Goal: Task Accomplishment & Management: Use online tool/utility

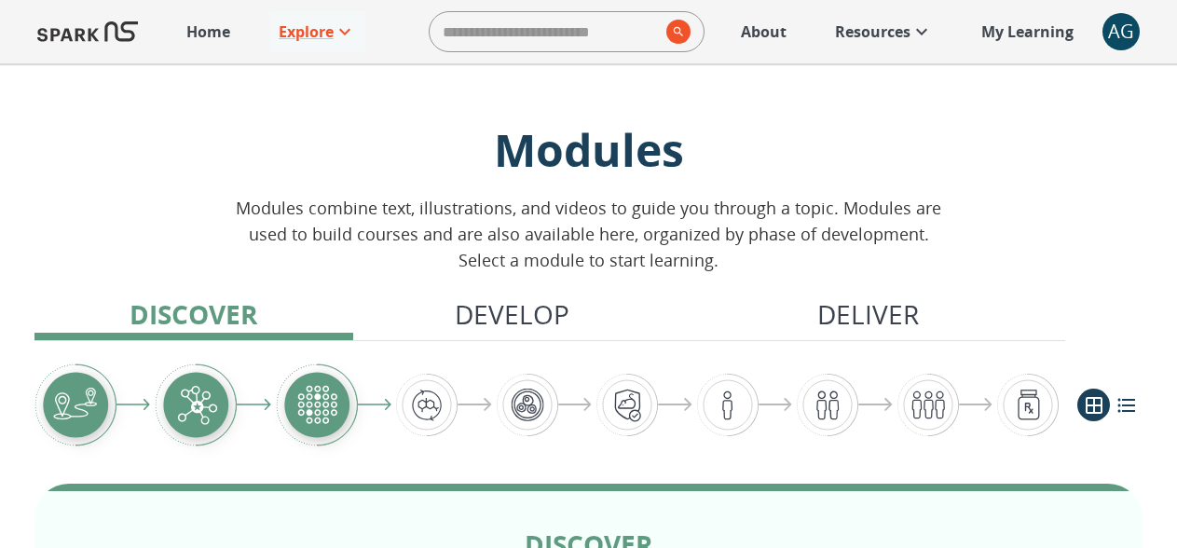
click at [1126, 21] on div "AG" at bounding box center [1121, 31] width 37 height 37
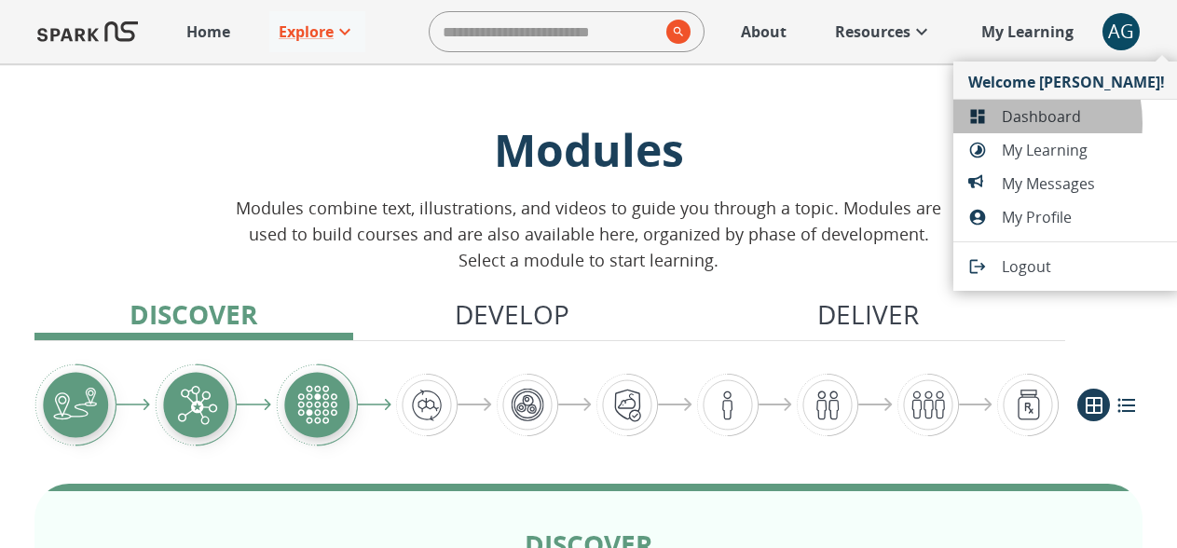
click at [998, 124] on div at bounding box center [986, 116] width 34 height 19
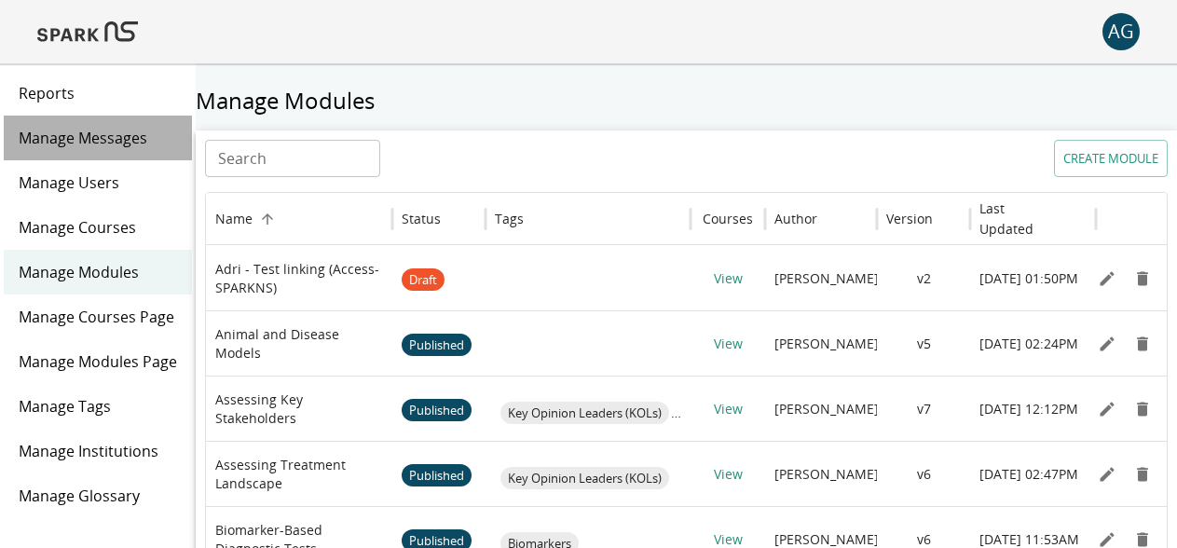
click at [111, 122] on div "Manage Messages" at bounding box center [98, 138] width 188 height 45
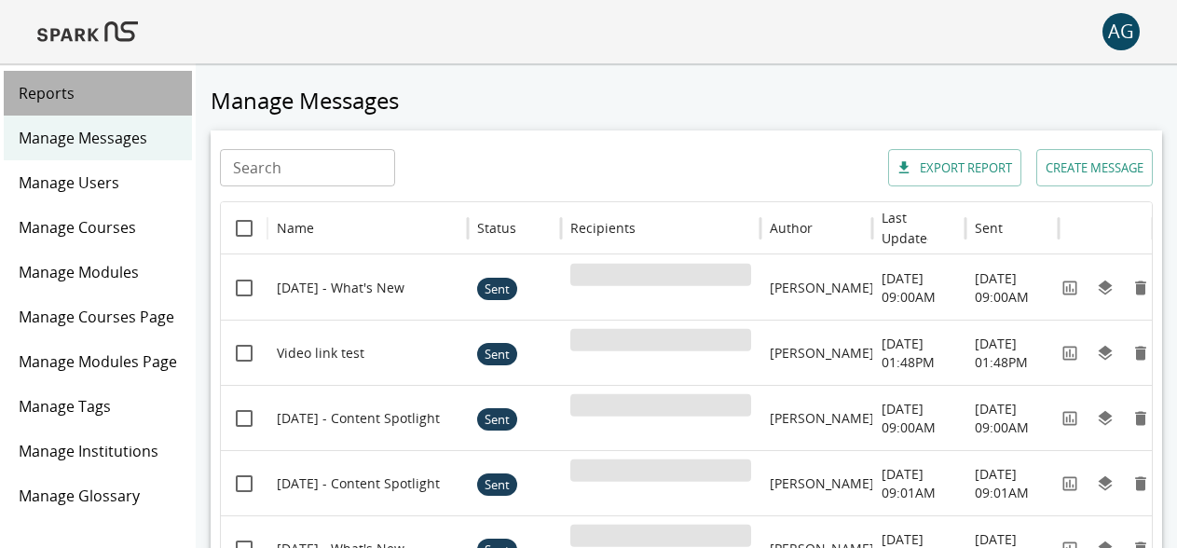
click at [105, 102] on span "Reports" at bounding box center [98, 93] width 158 height 22
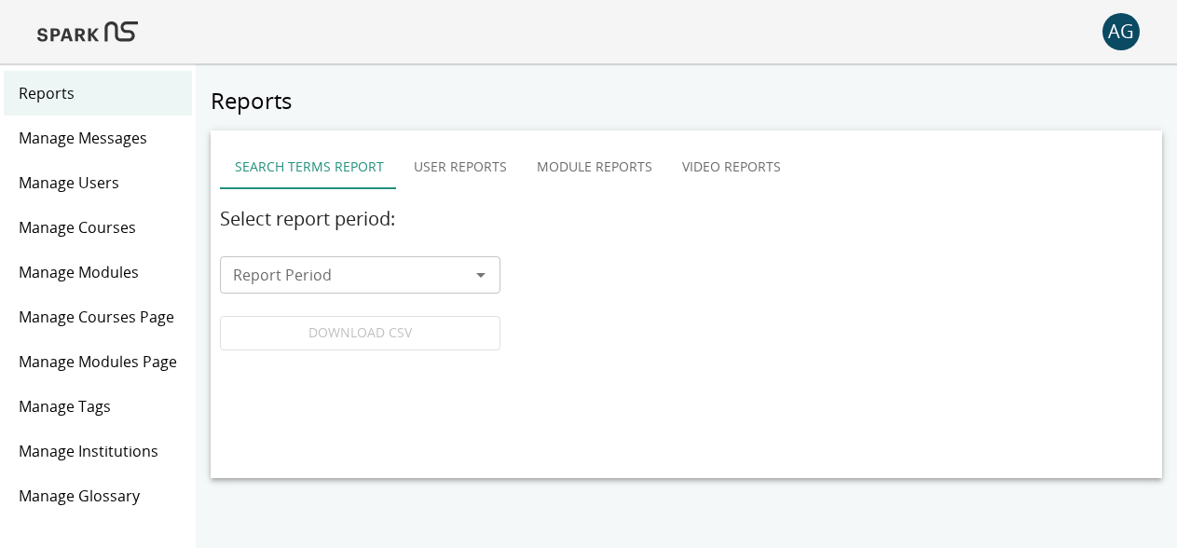
click at [589, 175] on button "Module Reports" at bounding box center [594, 166] width 145 height 45
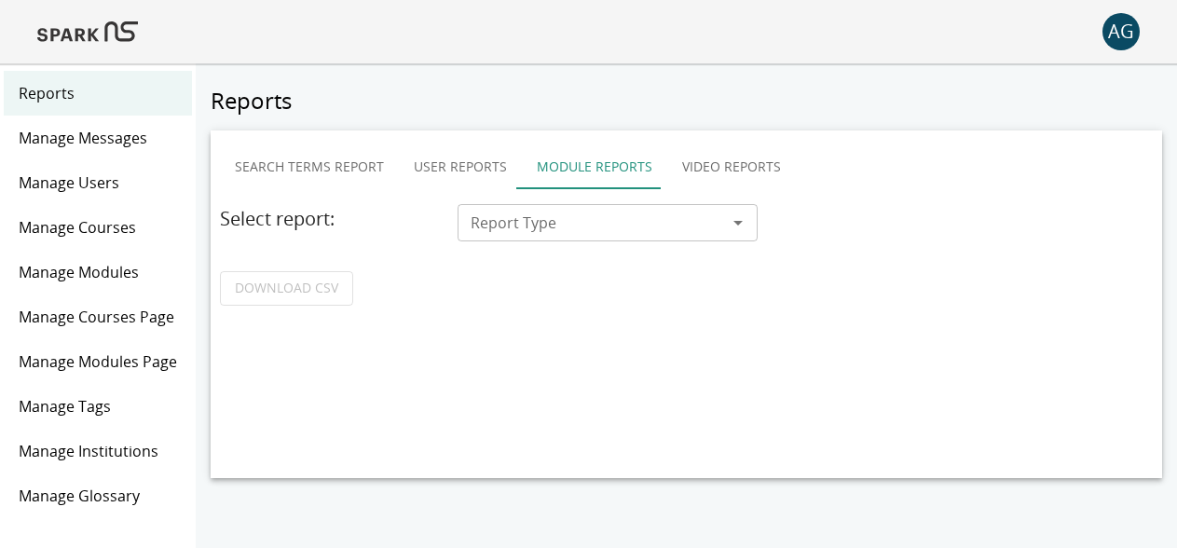
click at [558, 221] on input "Report Type" at bounding box center [592, 223] width 259 height 26
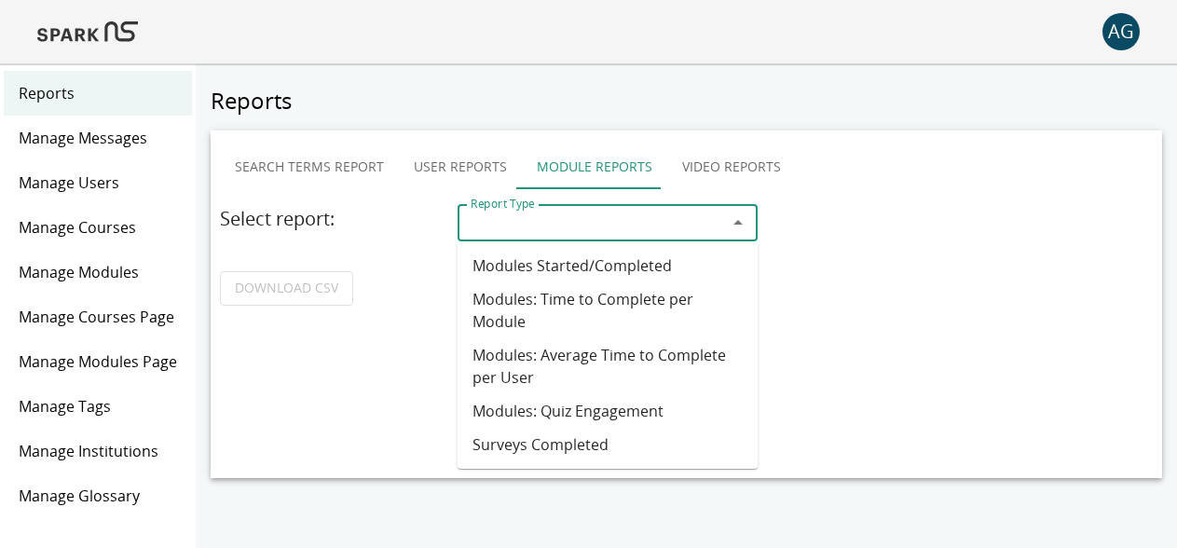
click at [553, 278] on li "Modules Started/Completed" at bounding box center [608, 266] width 301 height 34
type input "**********"
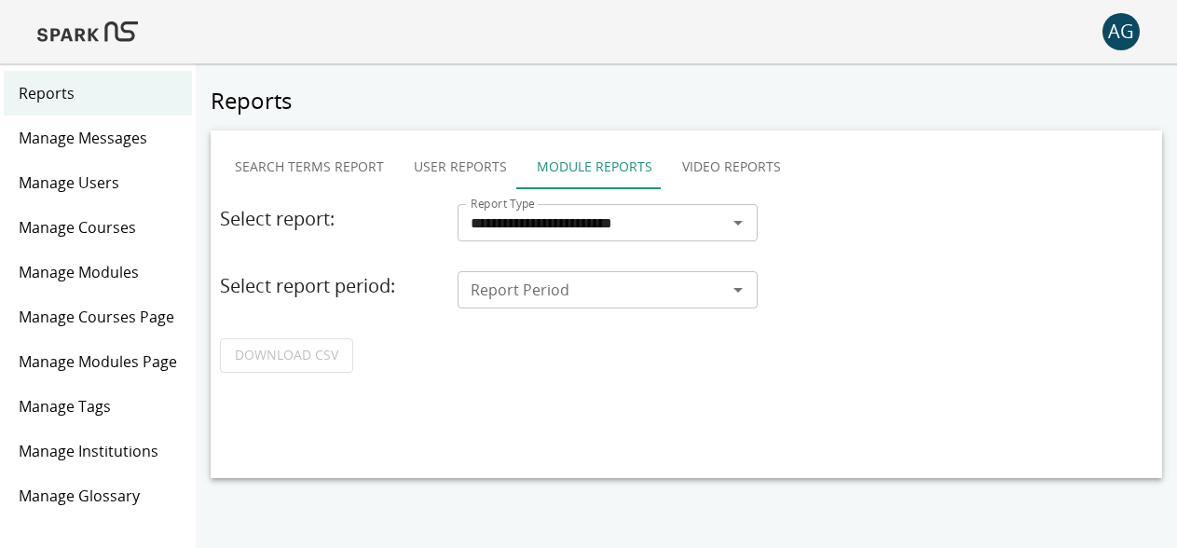
click at [516, 314] on div "**********" at bounding box center [686, 288] width 933 height 169
click at [516, 305] on div "Report Period" at bounding box center [608, 289] width 301 height 37
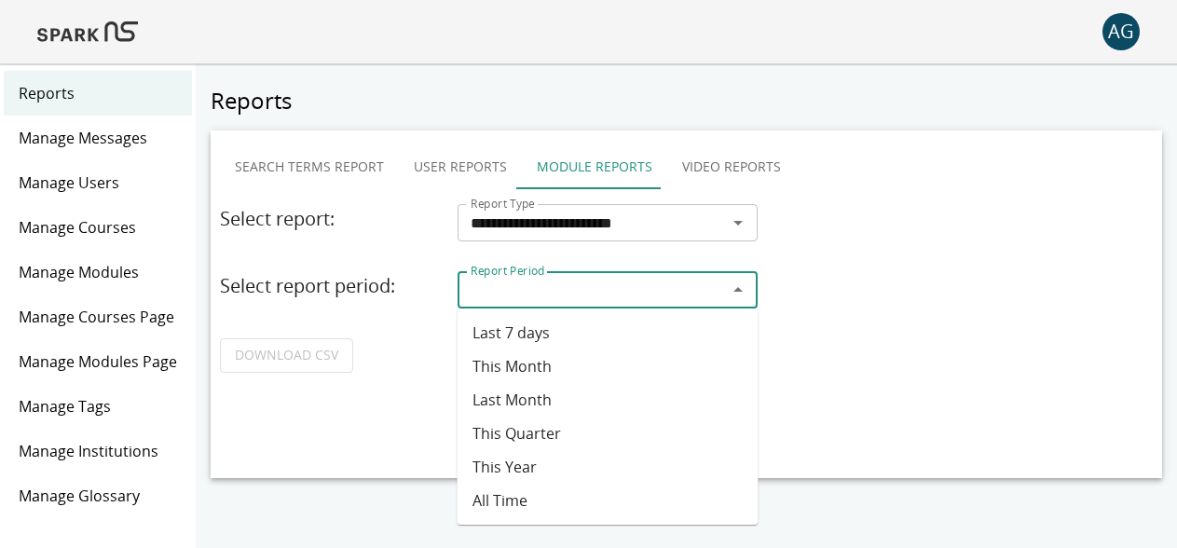
click at [508, 364] on li "This Month" at bounding box center [608, 367] width 301 height 34
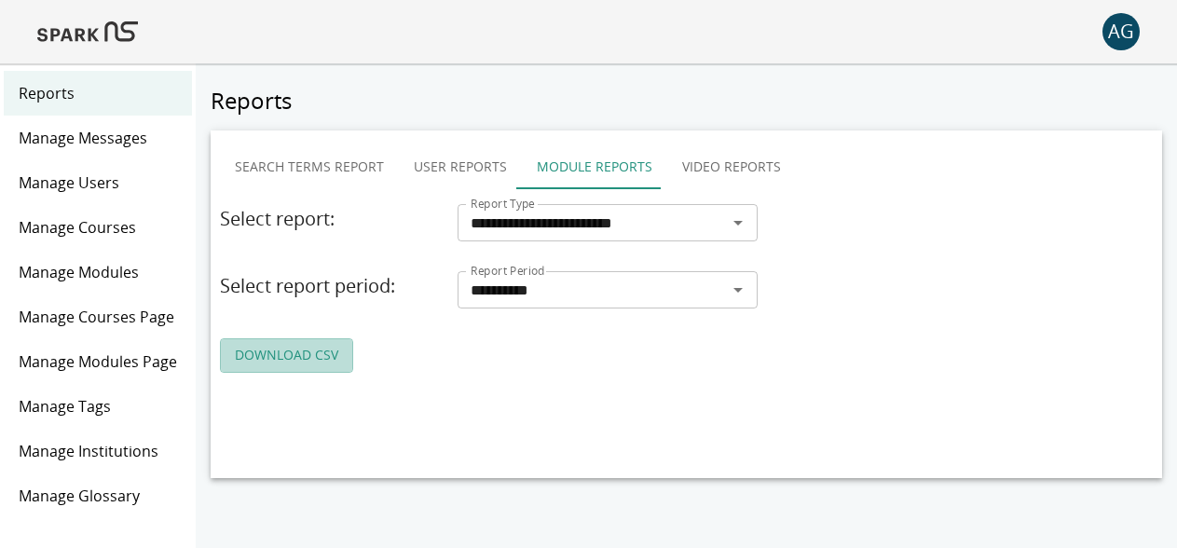
click at [336, 346] on link "DOWNLOAD CSV" at bounding box center [286, 355] width 133 height 34
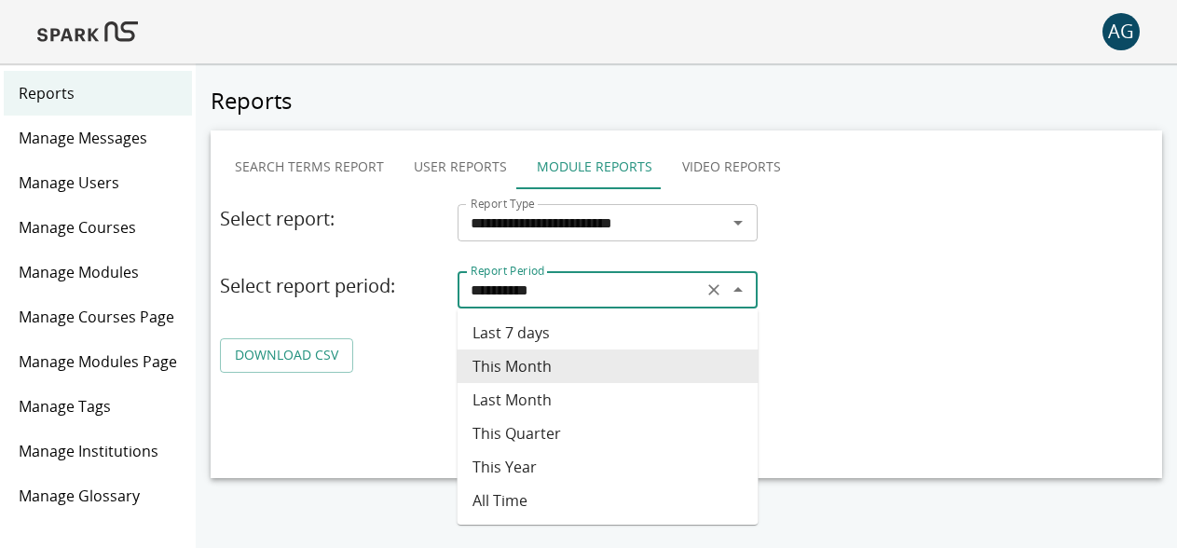
click at [529, 296] on input "**********" at bounding box center [580, 290] width 235 height 26
click at [546, 339] on li "Last 7 days" at bounding box center [608, 333] width 301 height 34
type input "**********"
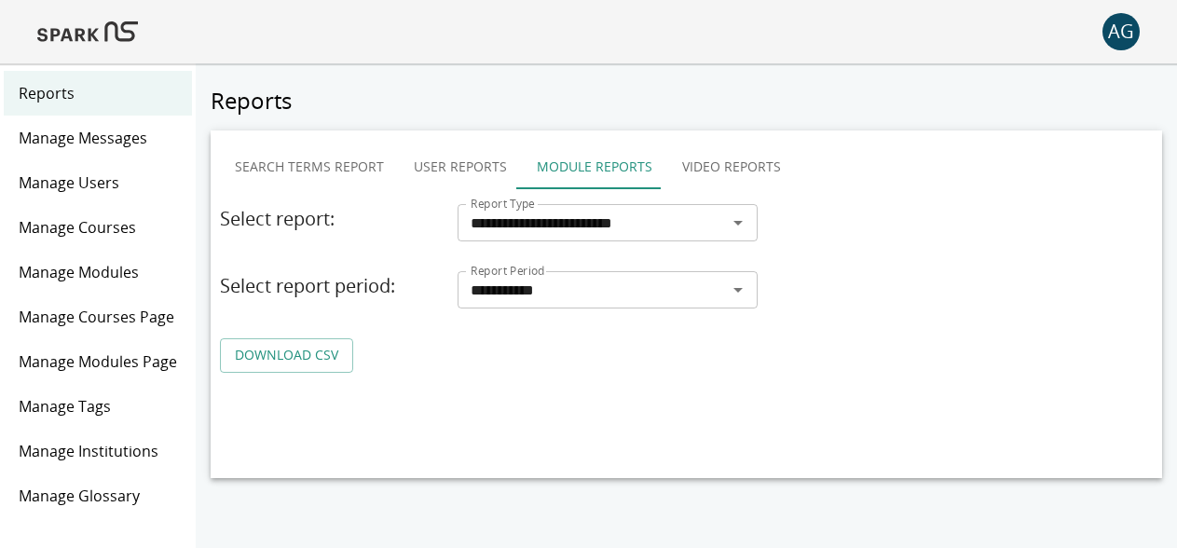
click at [322, 348] on link "DOWNLOAD CSV" at bounding box center [286, 355] width 133 height 34
click at [86, 141] on span "Manage Messages" at bounding box center [98, 138] width 158 height 22
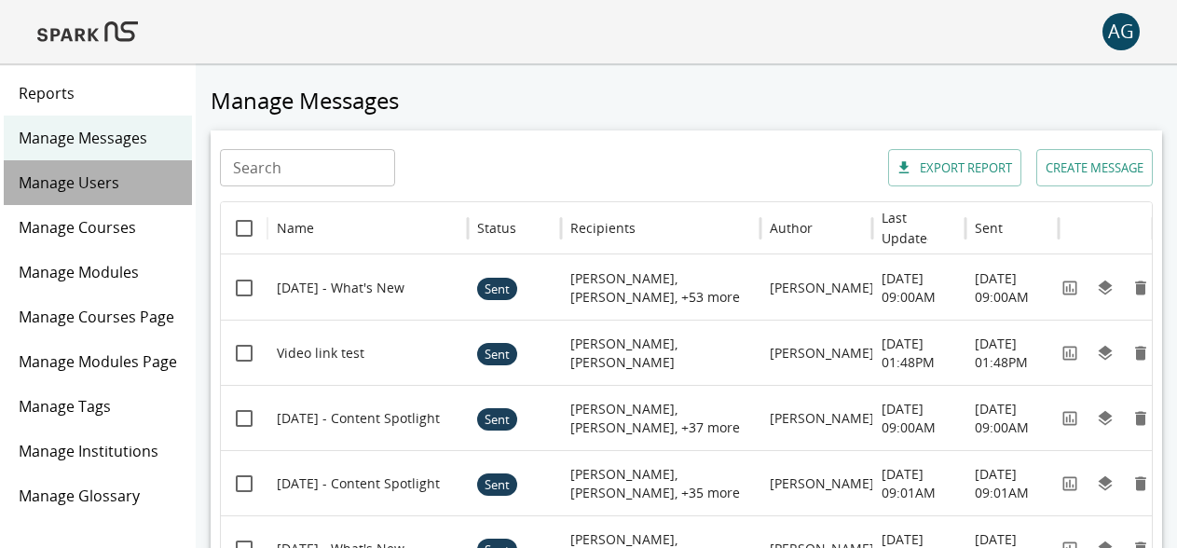
click at [90, 189] on span "Manage Users" at bounding box center [98, 183] width 158 height 22
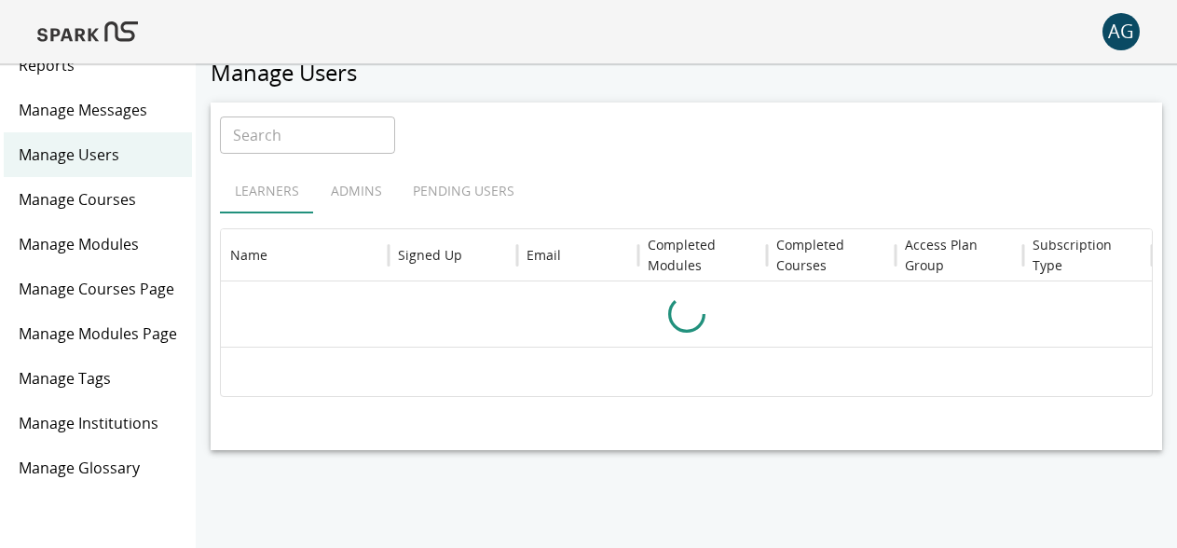
scroll to position [86, 0]
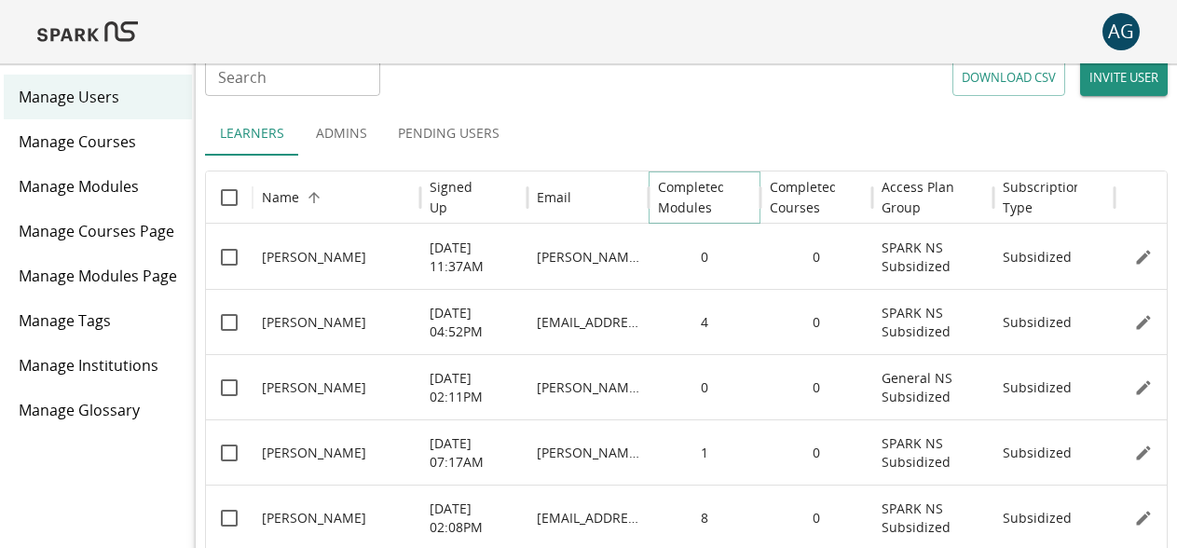
click at [726, 200] on button "Sort" at bounding box center [738, 198] width 26 height 26
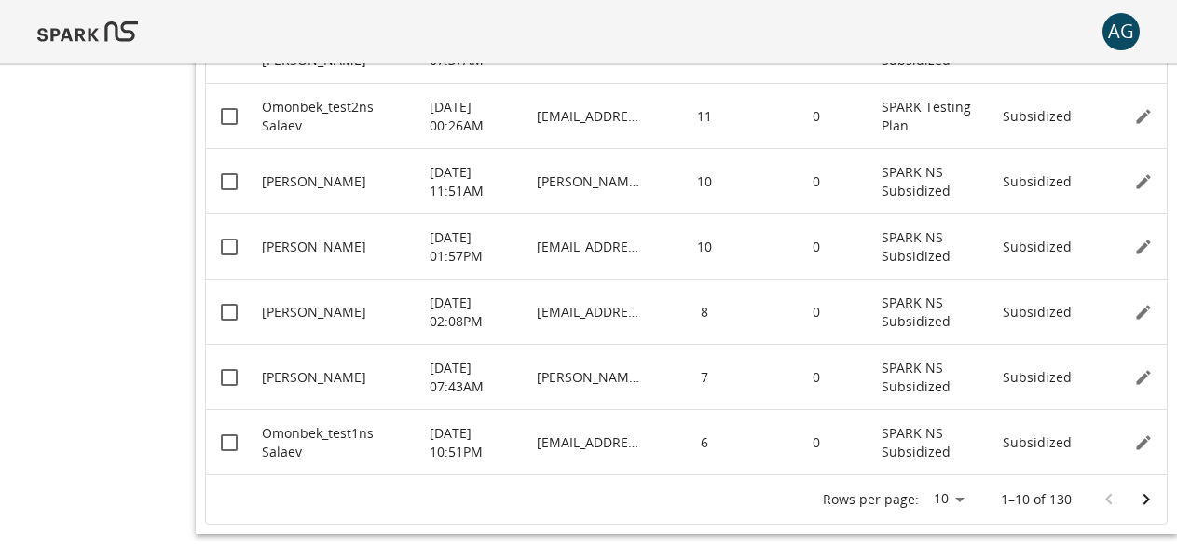
scroll to position [496, 0]
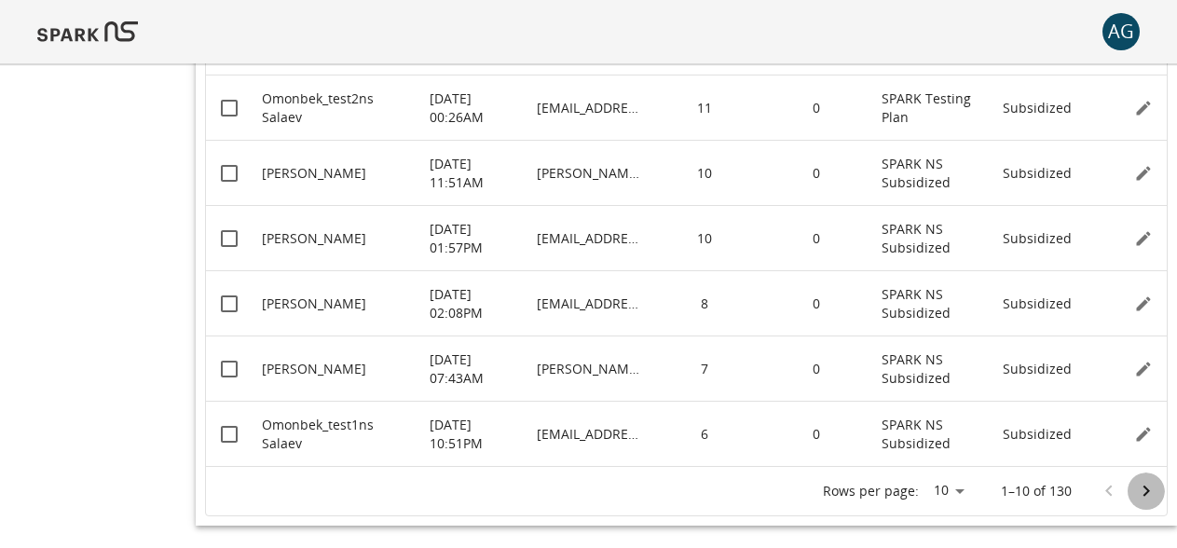
click at [1145, 486] on icon "Go to next page" at bounding box center [1146, 491] width 22 height 22
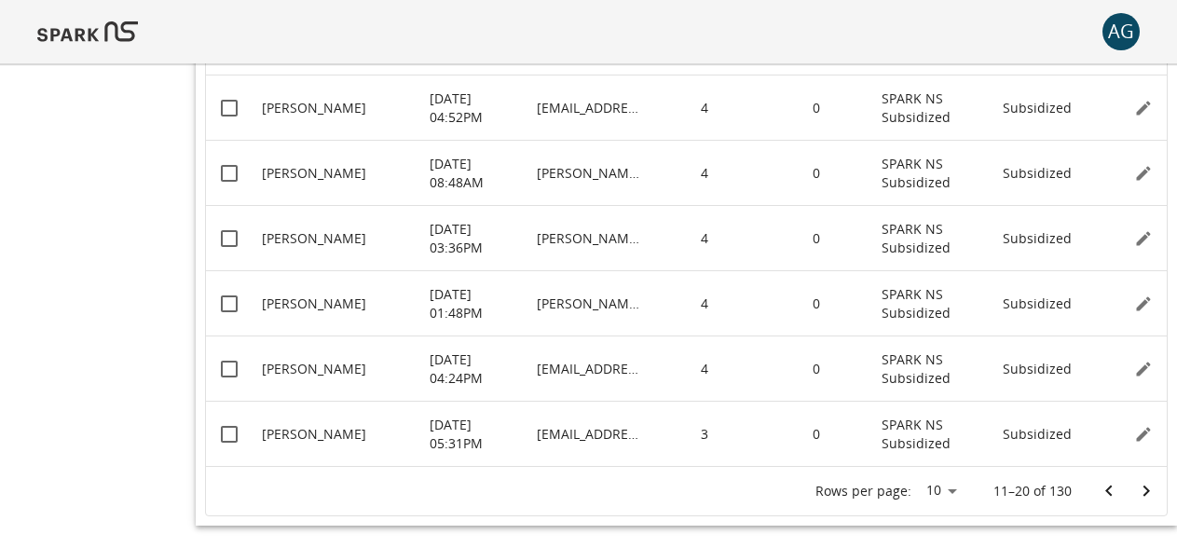
click at [1145, 495] on icon "Go to next page" at bounding box center [1147, 491] width 7 height 11
click at [1152, 495] on icon "Go to next page" at bounding box center [1146, 491] width 22 height 22
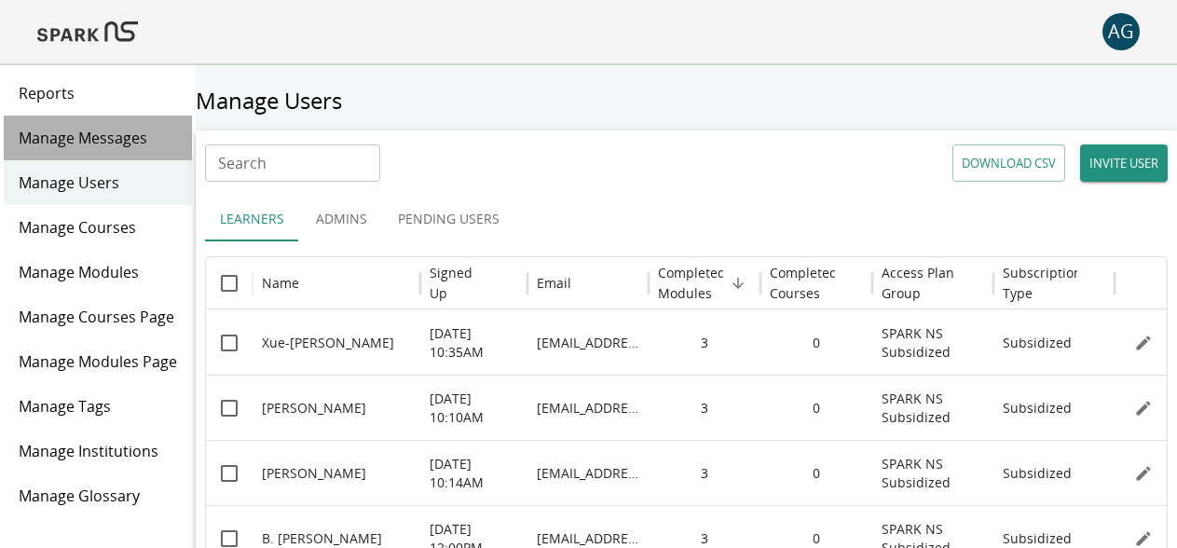
click at [103, 142] on span "Manage Messages" at bounding box center [98, 138] width 158 height 22
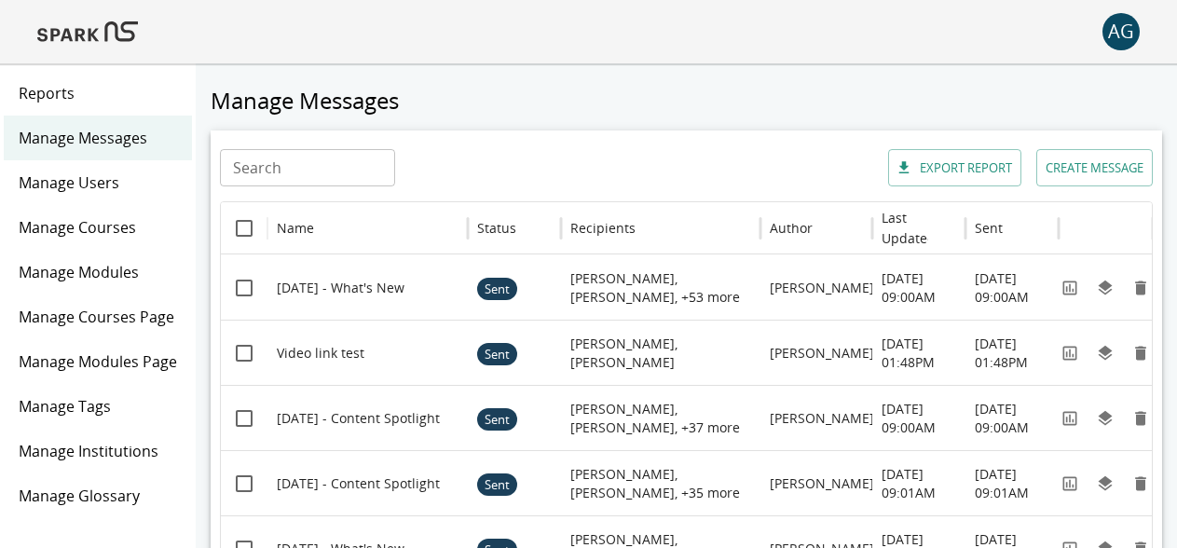
click at [79, 165] on div "Manage Users" at bounding box center [98, 182] width 188 height 45
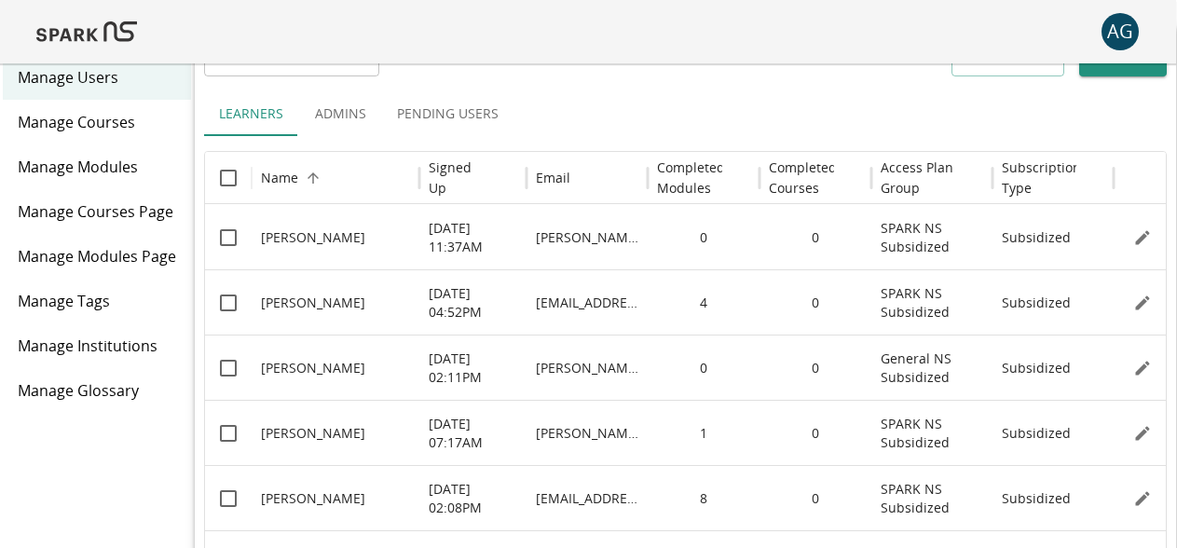
scroll to position [0, 1]
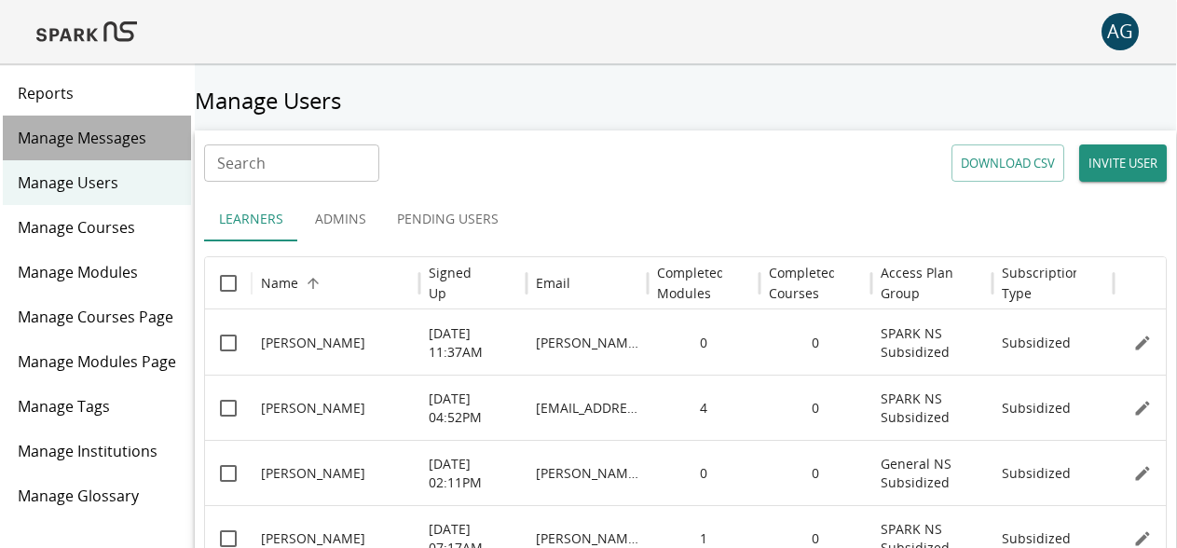
click at [111, 139] on span "Manage Messages" at bounding box center [97, 138] width 158 height 22
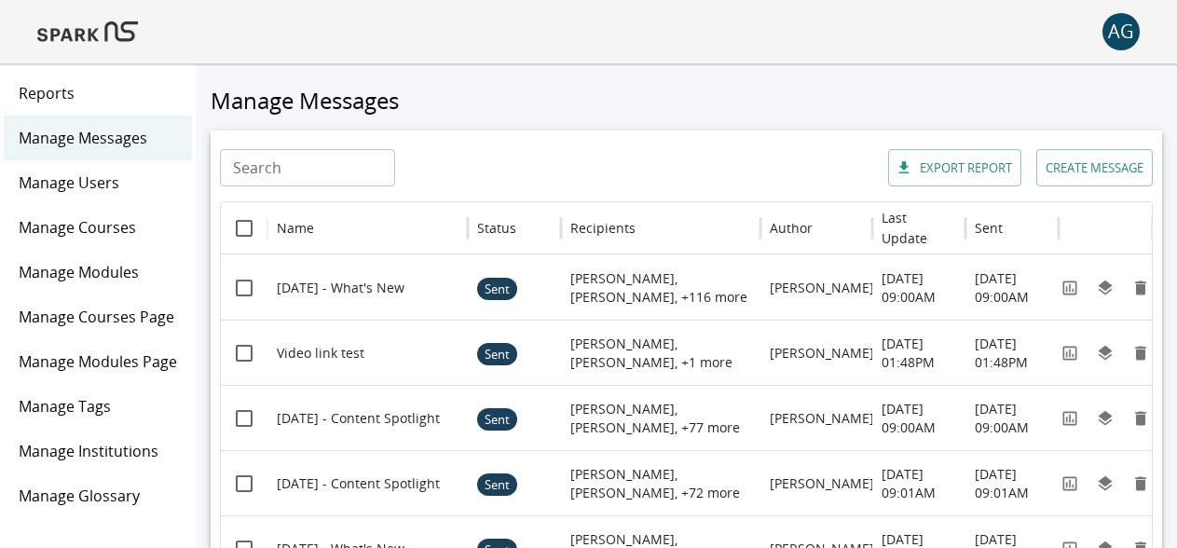
click at [101, 105] on div "Reports" at bounding box center [98, 93] width 188 height 45
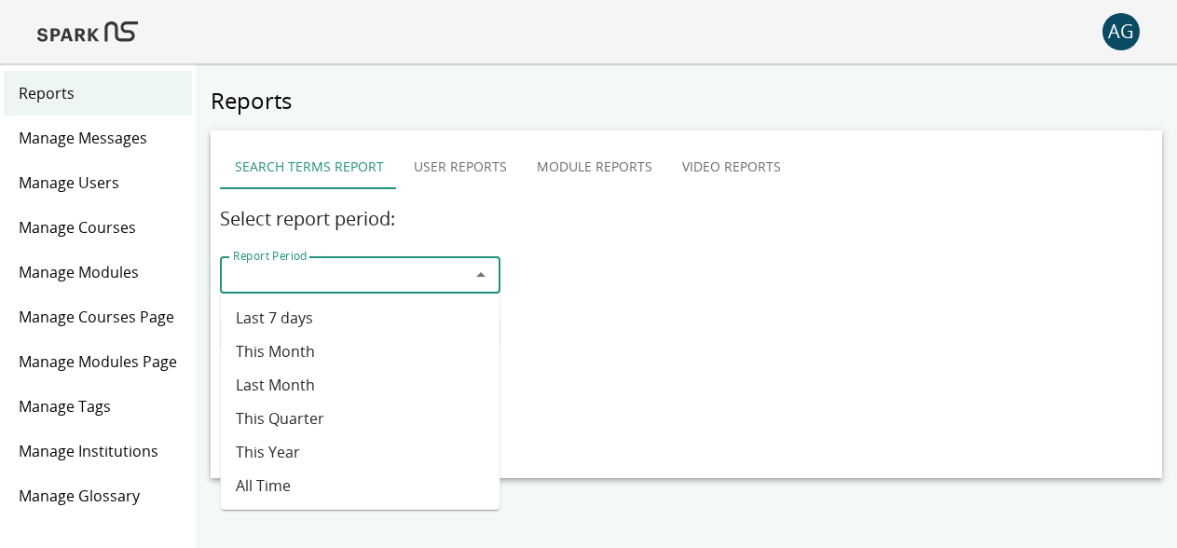
click at [403, 282] on input "Report Period" at bounding box center [345, 275] width 238 height 26
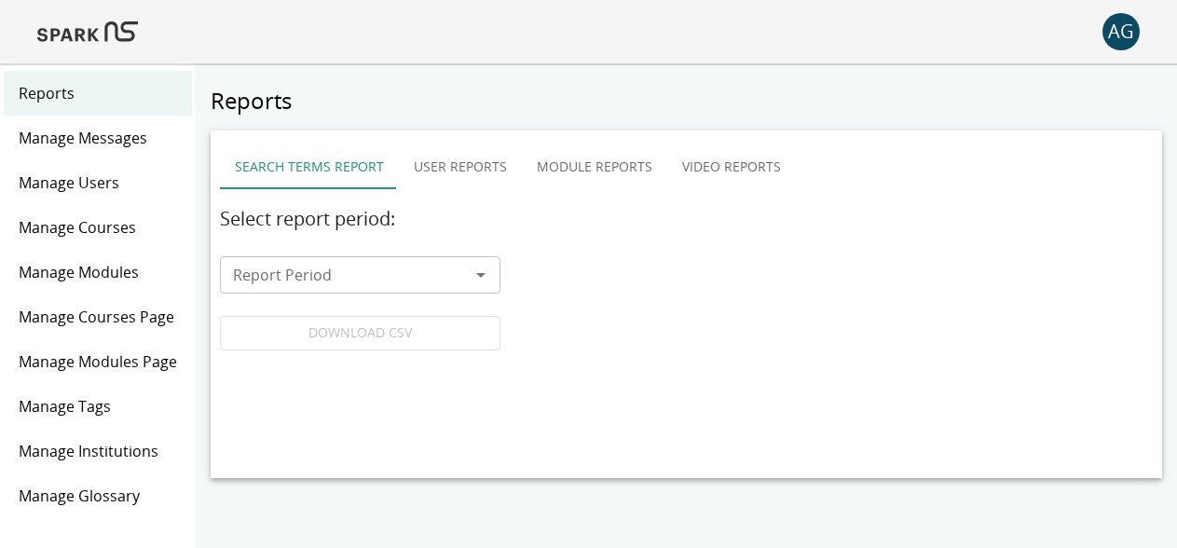
click at [598, 309] on div "Select report period: Report Period Report Period DOWNLOAD CSV" at bounding box center [686, 277] width 933 height 146
click at [447, 156] on button "User Reports" at bounding box center [460, 166] width 123 height 45
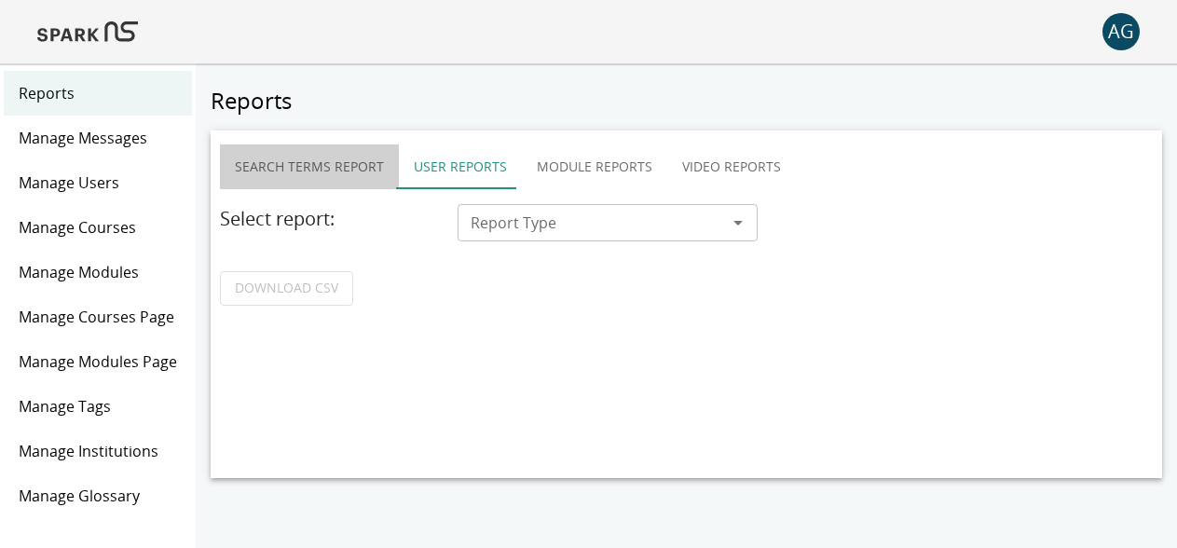
click at [323, 173] on button "Search Terms Report" at bounding box center [309, 166] width 179 height 45
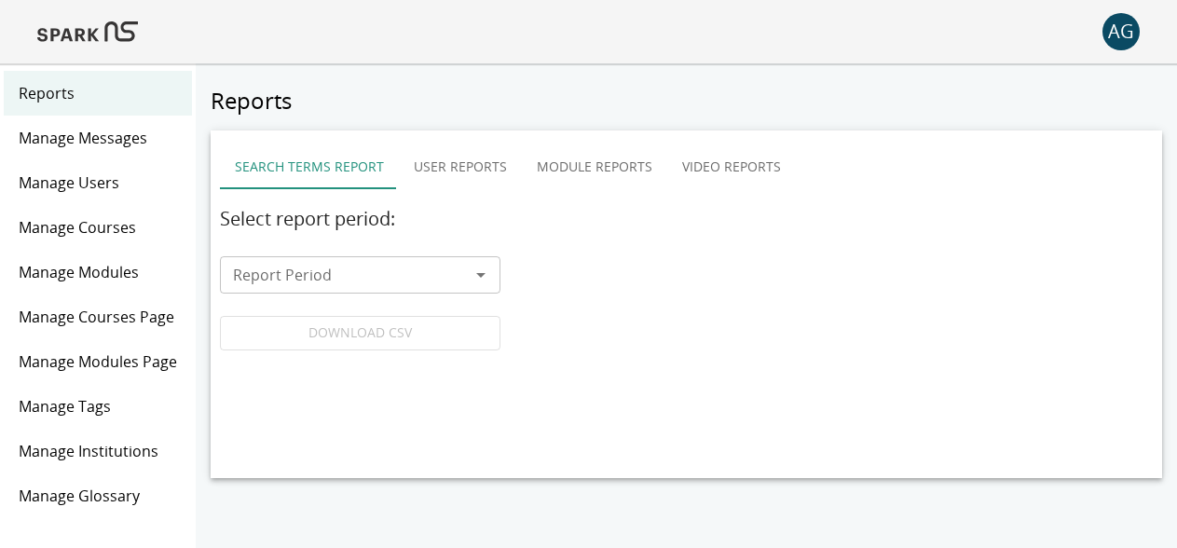
click at [427, 251] on div "Select report period: Report Period Report Period DOWNLOAD CSV" at bounding box center [686, 277] width 933 height 146
click at [414, 280] on input "Report Period" at bounding box center [345, 275] width 238 height 26
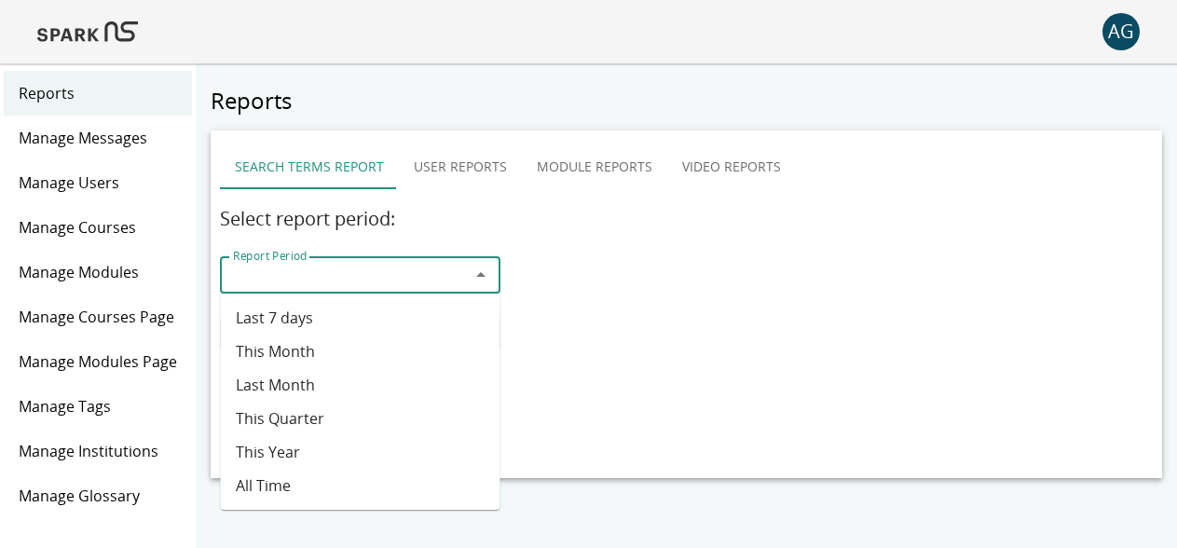
click at [498, 176] on button "User Reports" at bounding box center [460, 166] width 123 height 45
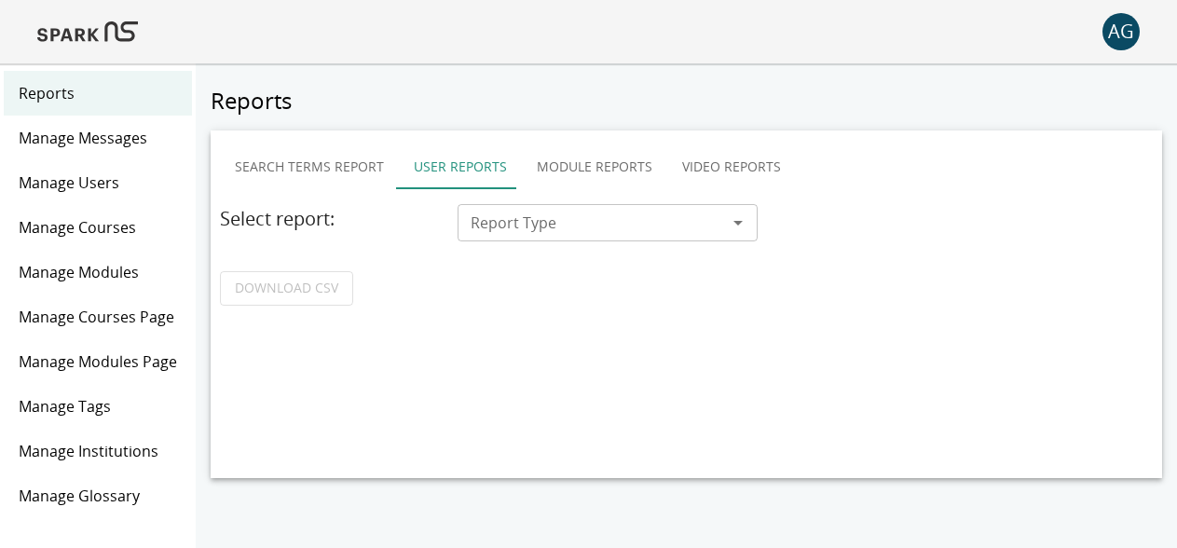
click at [565, 165] on button "Module Reports" at bounding box center [594, 166] width 145 height 45
click at [327, 170] on button "Search Terms Report" at bounding box center [309, 166] width 179 height 45
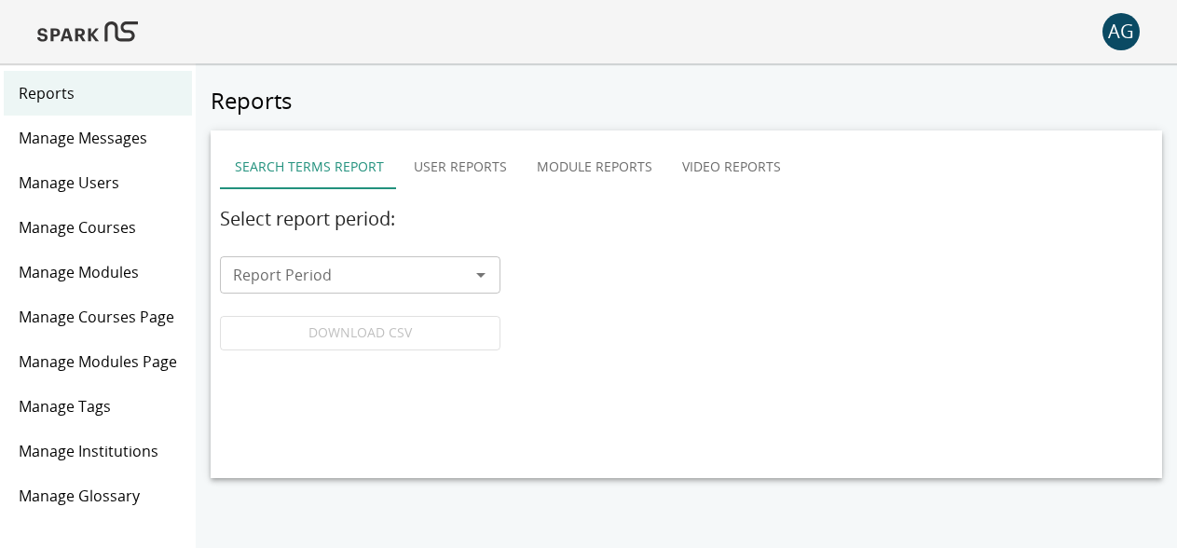
click at [488, 162] on button "User Reports" at bounding box center [460, 166] width 123 height 45
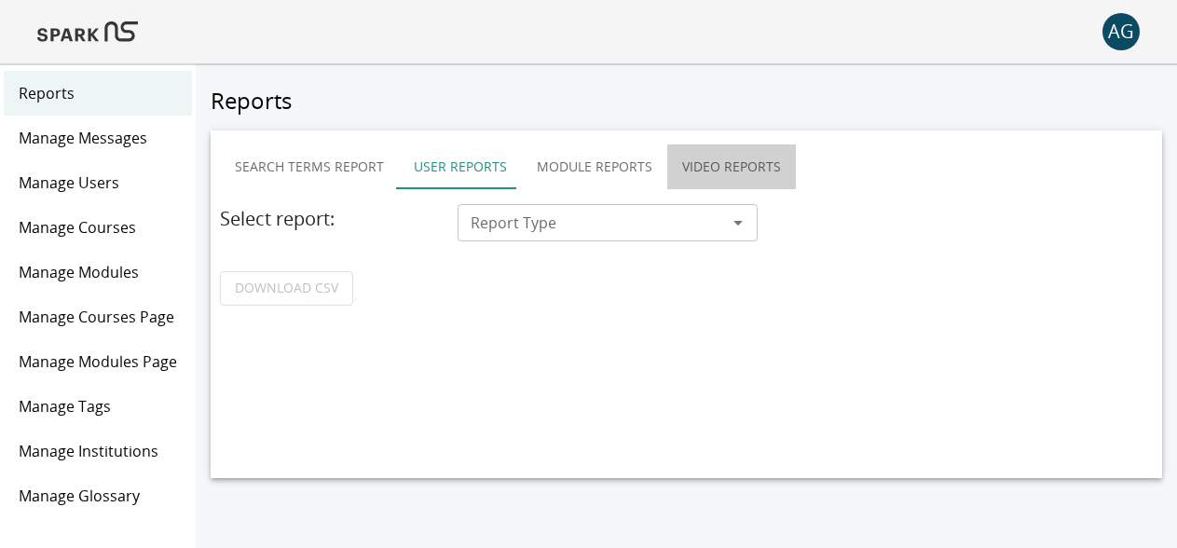
click at [713, 171] on button "Video Reports" at bounding box center [731, 166] width 129 height 45
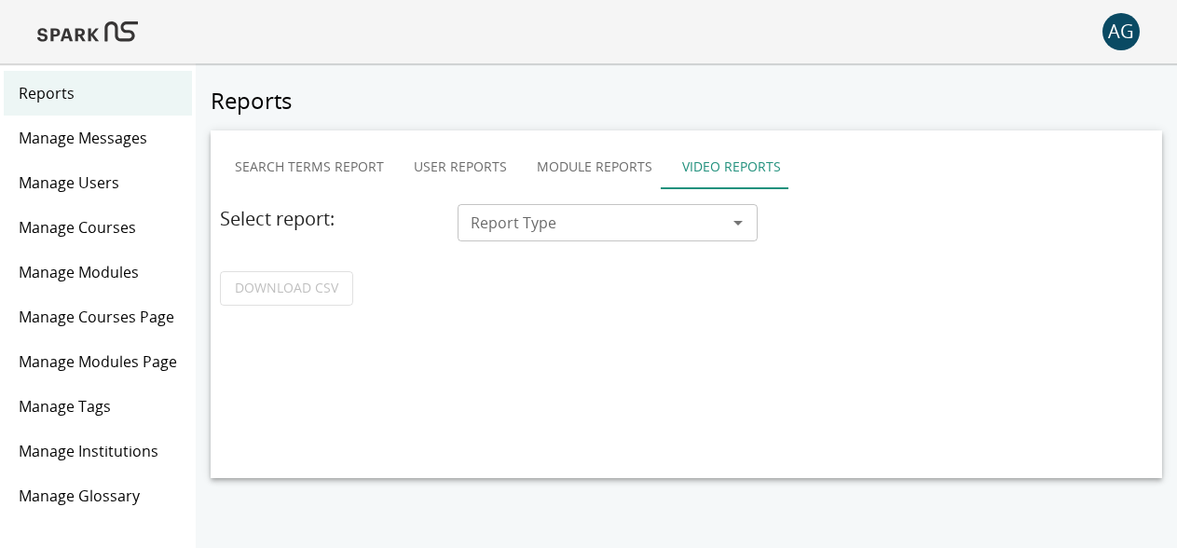
click at [584, 174] on button "Module Reports" at bounding box center [594, 166] width 145 height 45
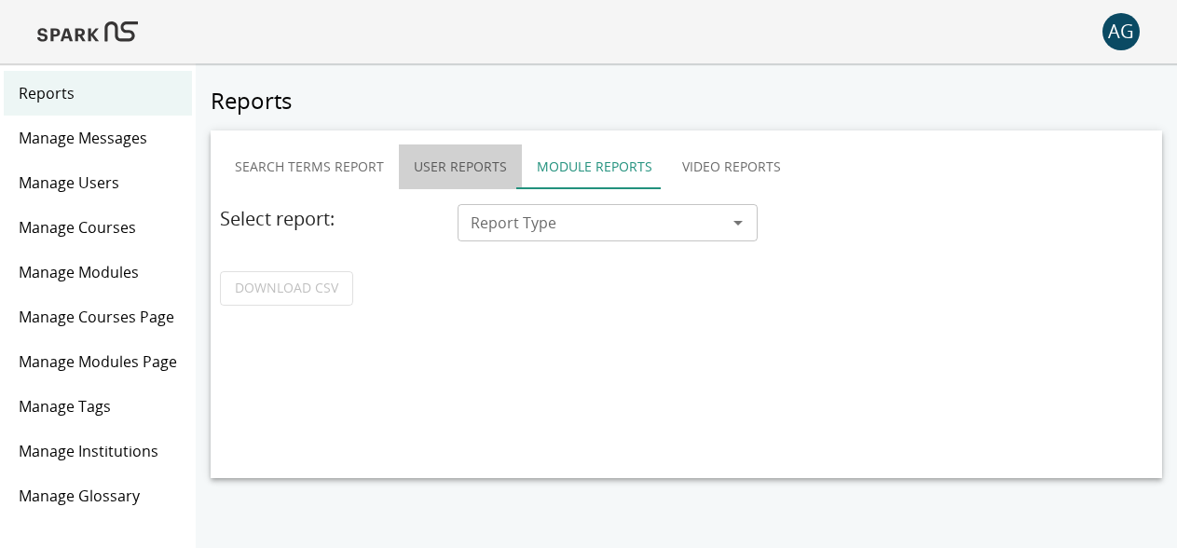
click at [417, 168] on button "User Reports" at bounding box center [460, 166] width 123 height 45
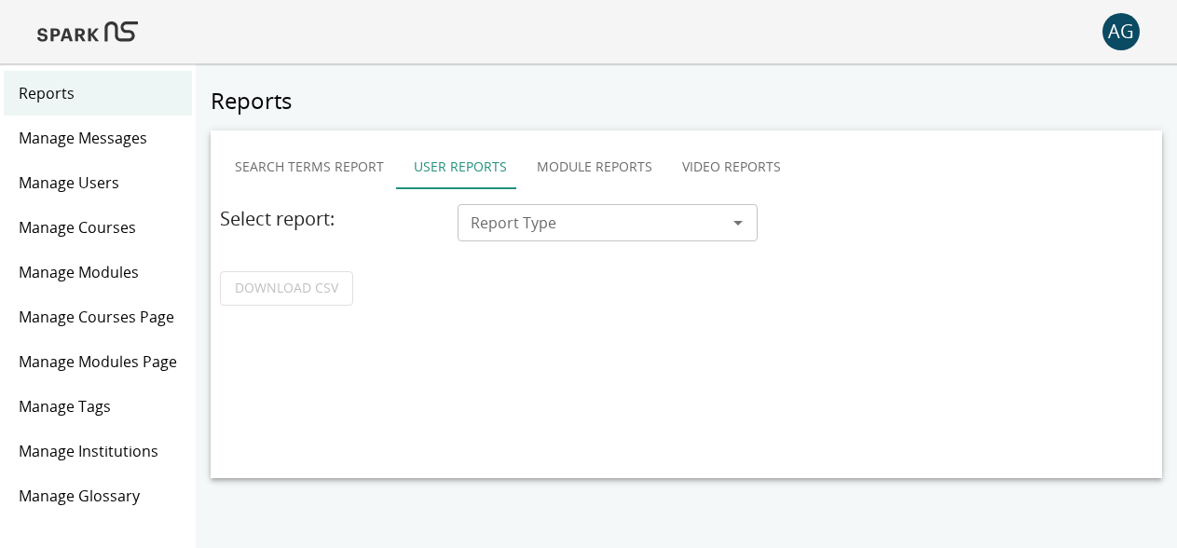
click at [335, 160] on button "Search Terms Report" at bounding box center [309, 166] width 179 height 45
